Goal: Navigation & Orientation: Find specific page/section

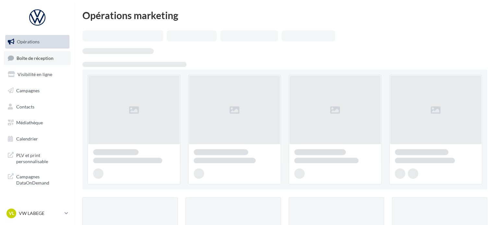
click at [43, 57] on span "Boîte de réception" at bounding box center [35, 58] width 37 height 6
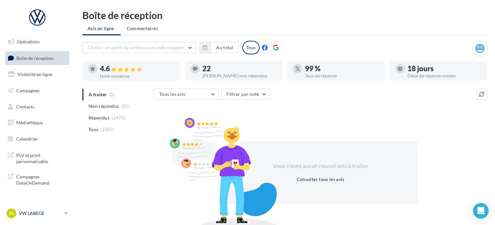
click at [58, 212] on p "VW LABEGE" at bounding box center [40, 213] width 43 height 6
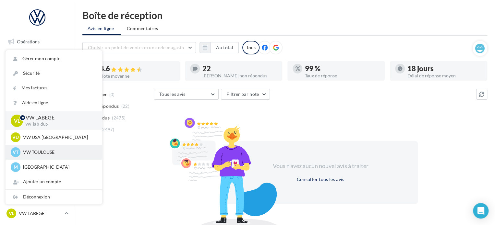
click at [58, 153] on p "VW TOULOUSE" at bounding box center [58, 152] width 71 height 6
